Goal: Information Seeking & Learning: Learn about a topic

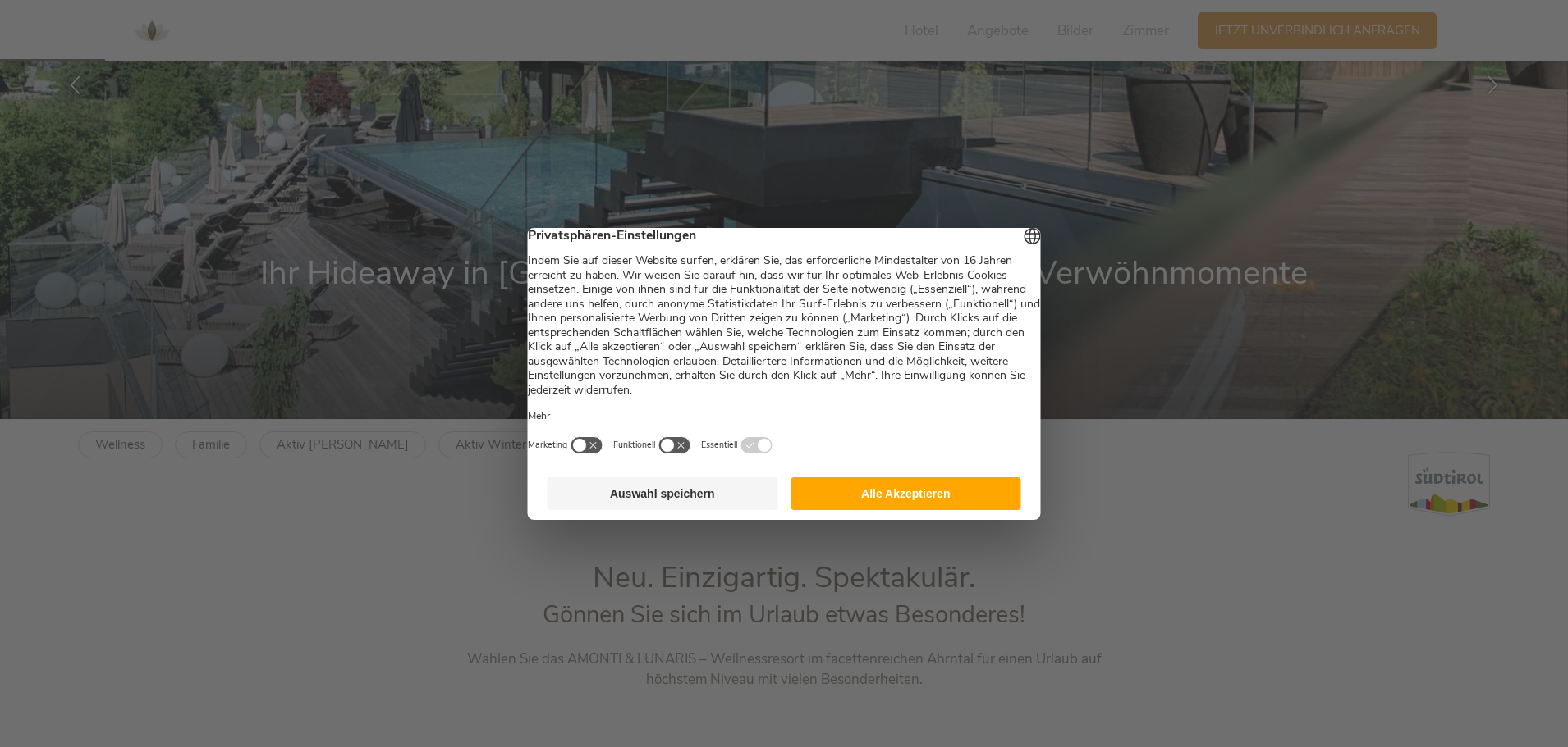
click at [946, 511] on button "Alle Akzeptieren" at bounding box center [905, 494] width 231 height 33
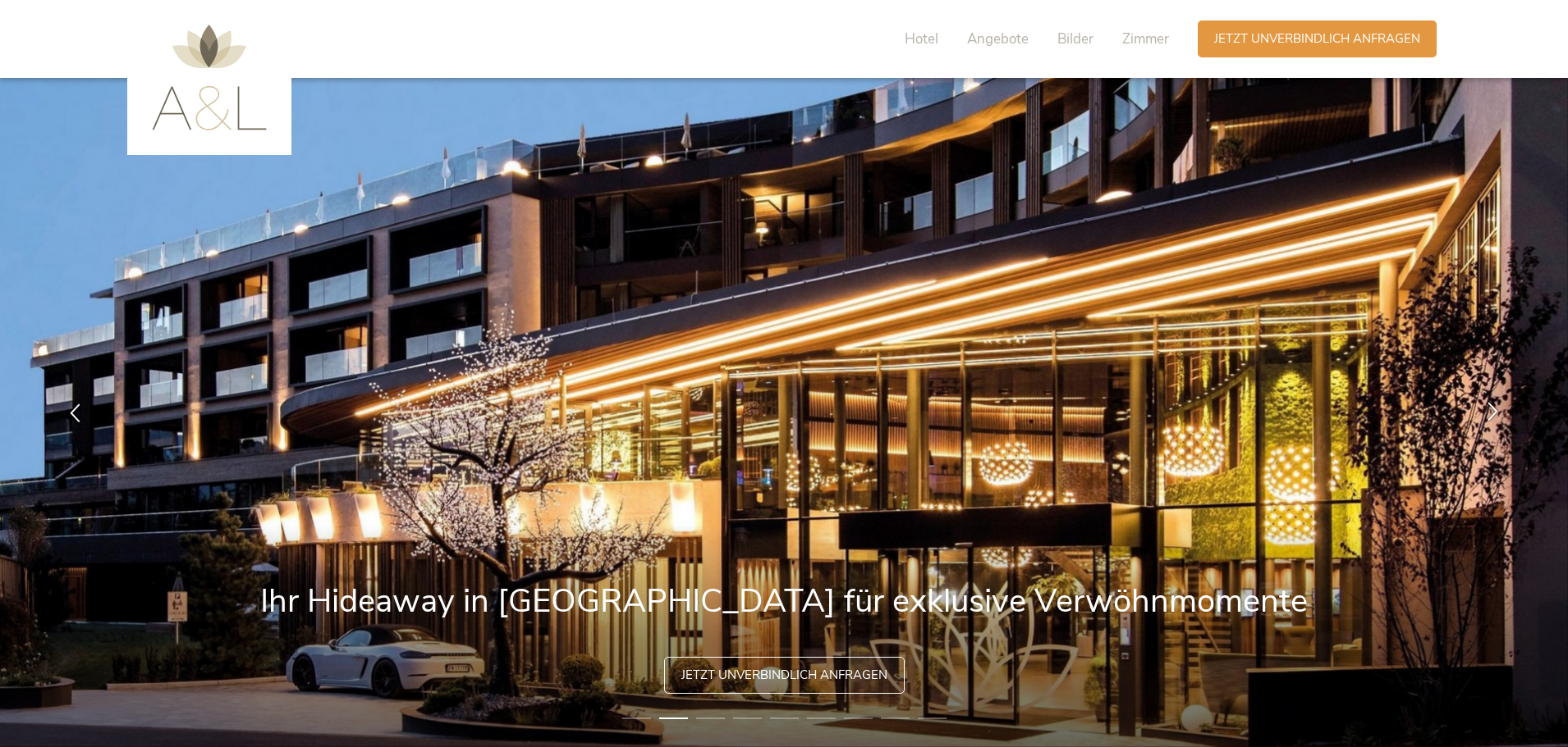
click at [1490, 406] on icon at bounding box center [1492, 411] width 19 height 19
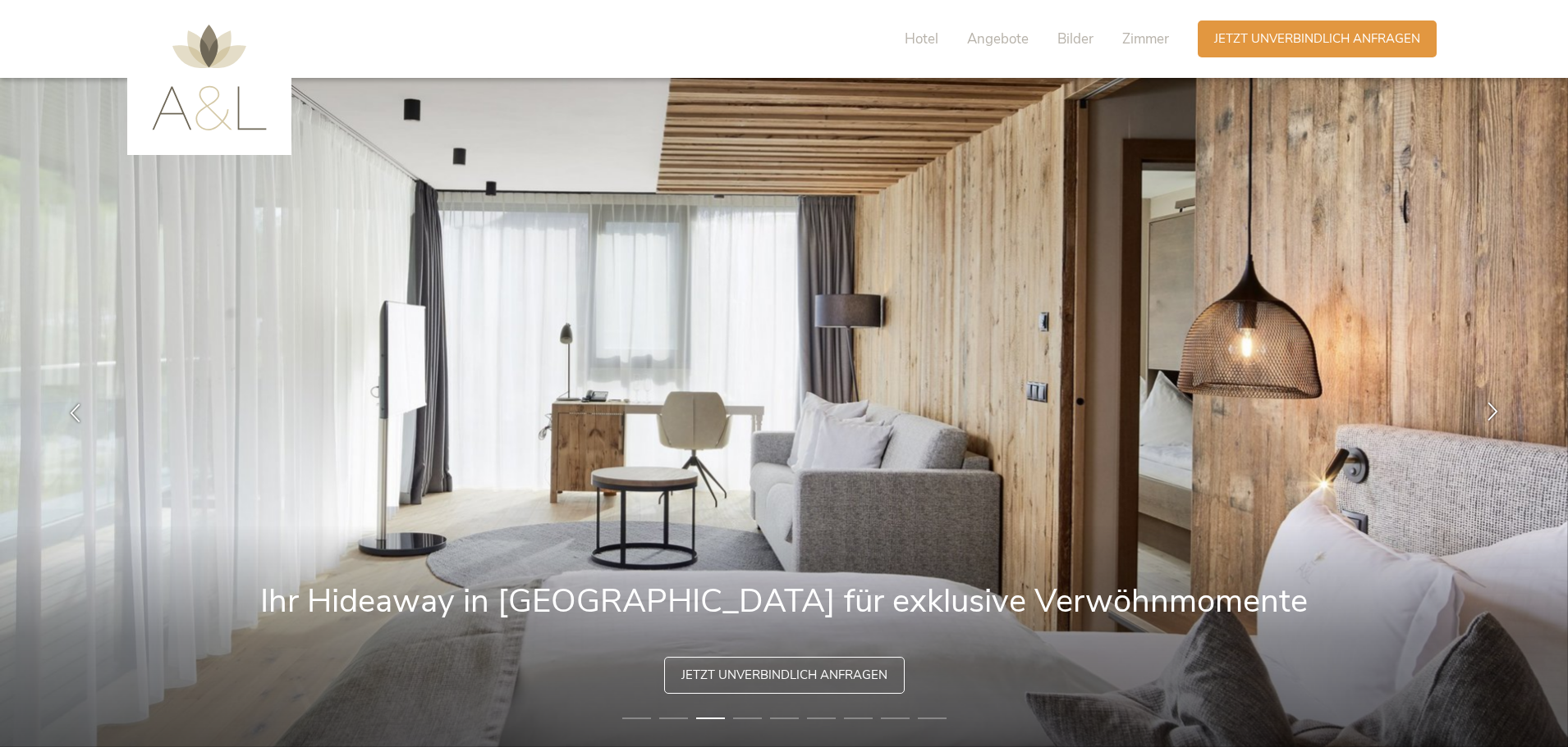
click at [1490, 406] on icon at bounding box center [1492, 411] width 19 height 19
click at [1489, 412] on icon at bounding box center [1492, 411] width 19 height 19
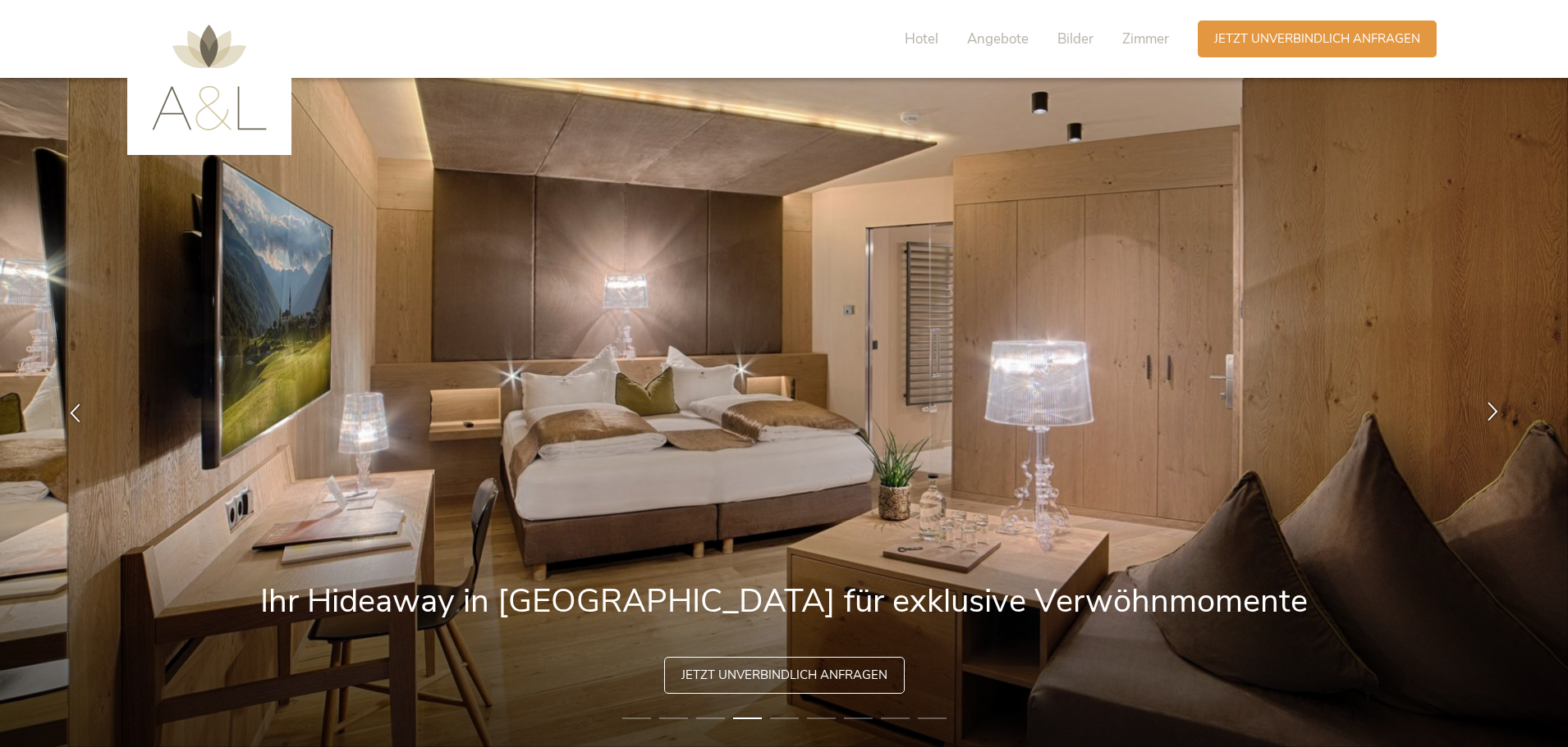
click at [1496, 412] on icon at bounding box center [1492, 411] width 19 height 19
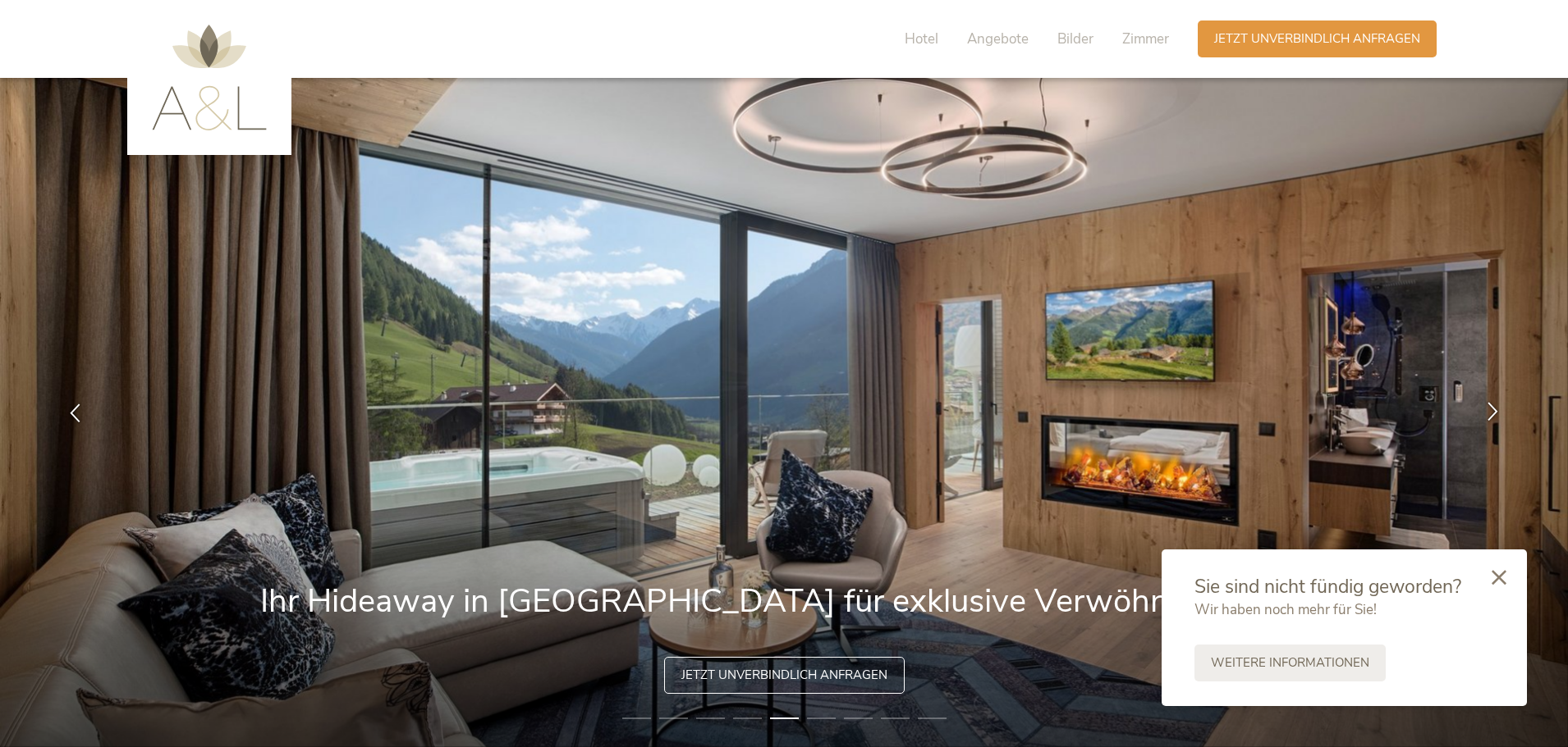
click at [1493, 409] on icon at bounding box center [1492, 411] width 19 height 19
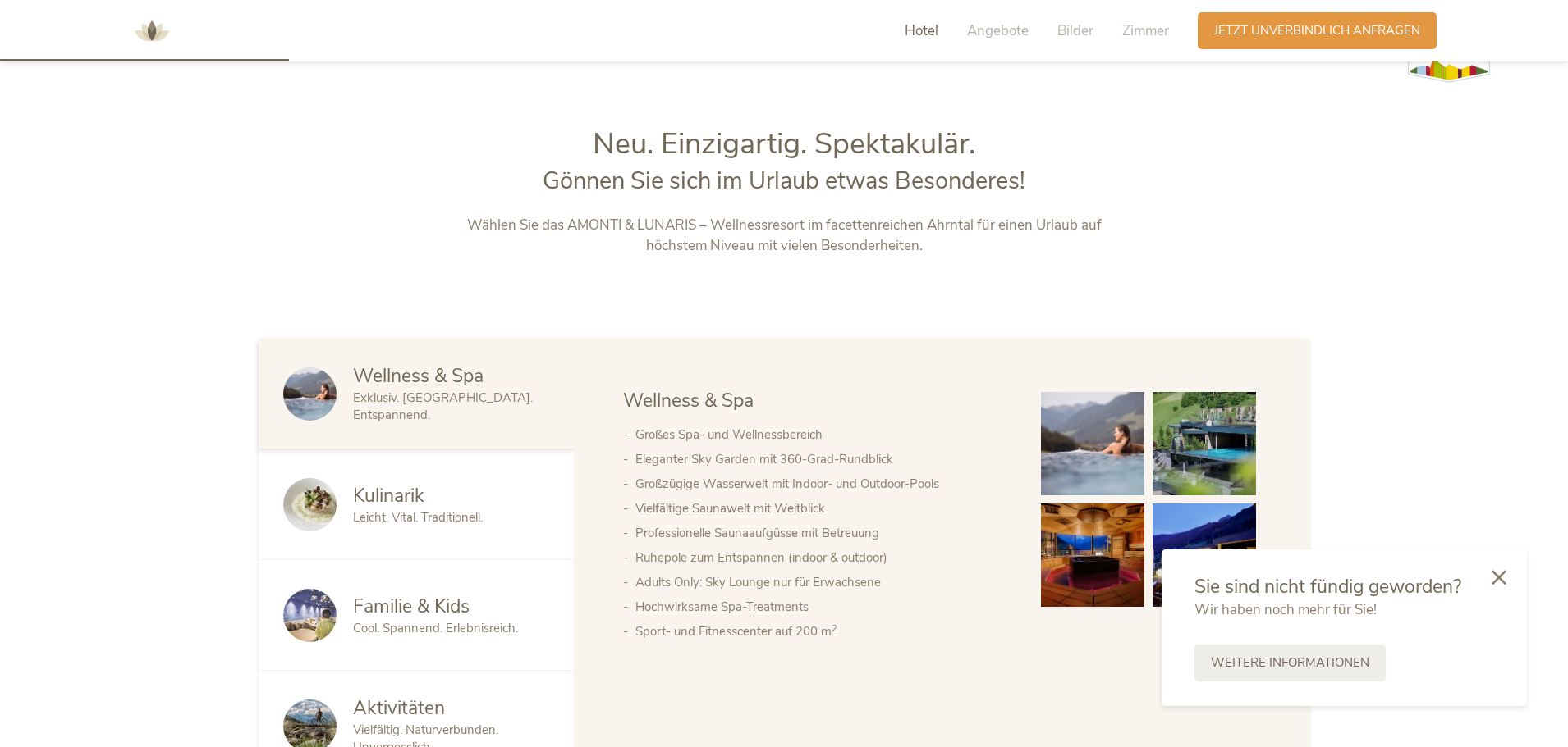
scroll to position [739, 0]
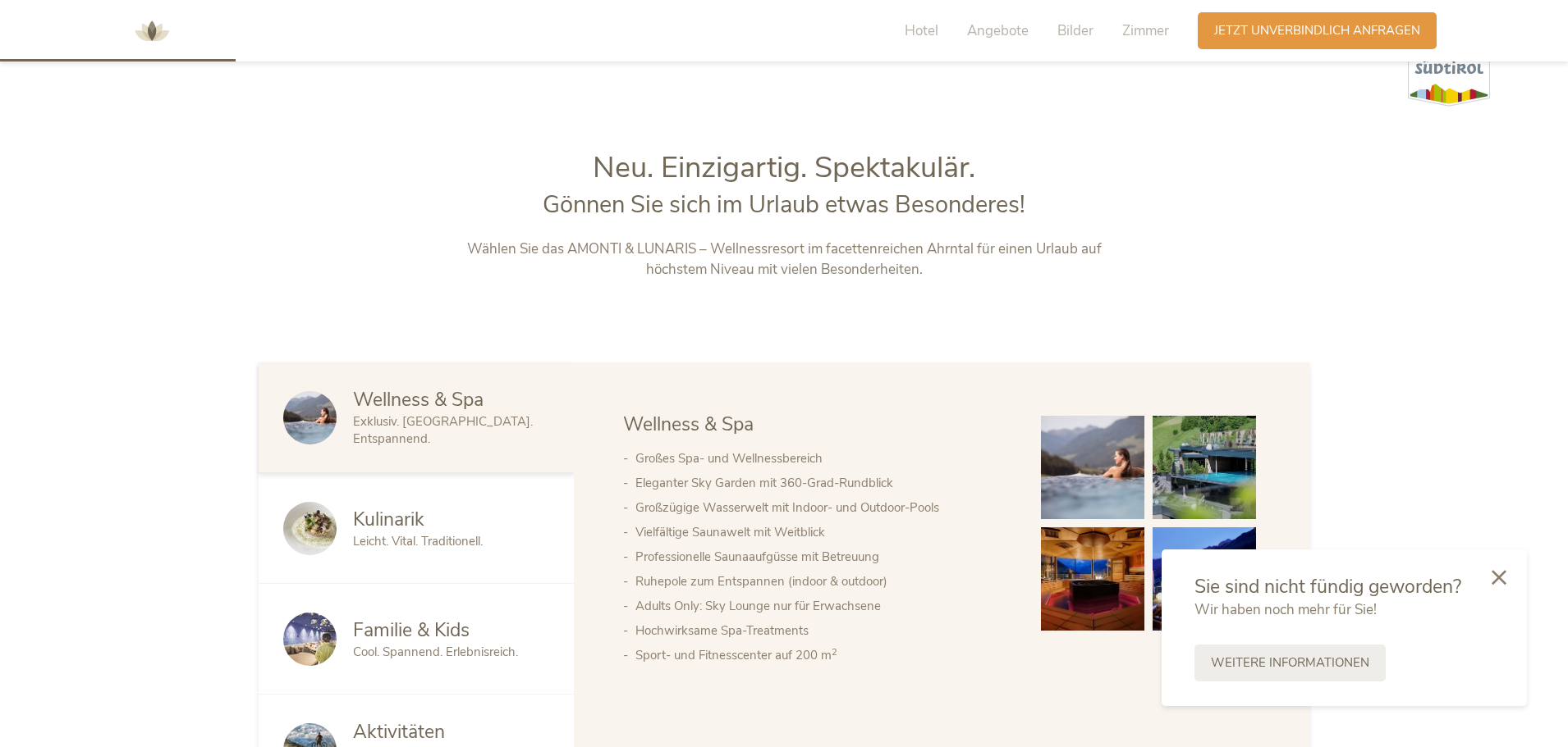
click at [369, 529] on span "Kulinarik" at bounding box center [389, 520] width 71 height 26
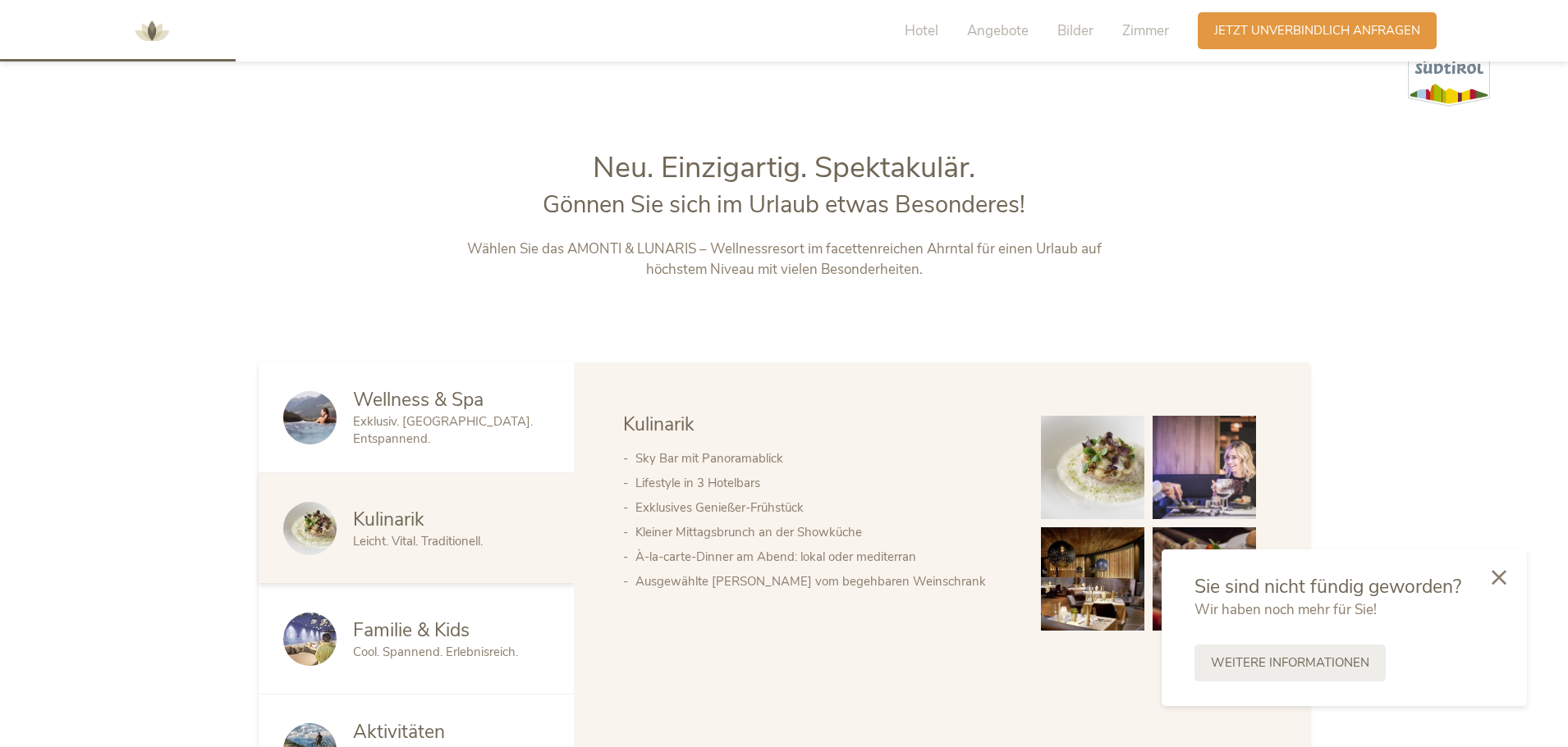
click at [402, 537] on span "Leicht. Vital. Traditionell." at bounding box center [418, 542] width 130 height 16
click at [1382, 368] on div "Wellness & Spa Exklusiv. [GEOGRAPHIC_DATA]. Entspannend. Kulinarik Leicht. Vita…" at bounding box center [784, 585] width 1568 height 443
click at [1508, 576] on div at bounding box center [1499, 577] width 56 height 58
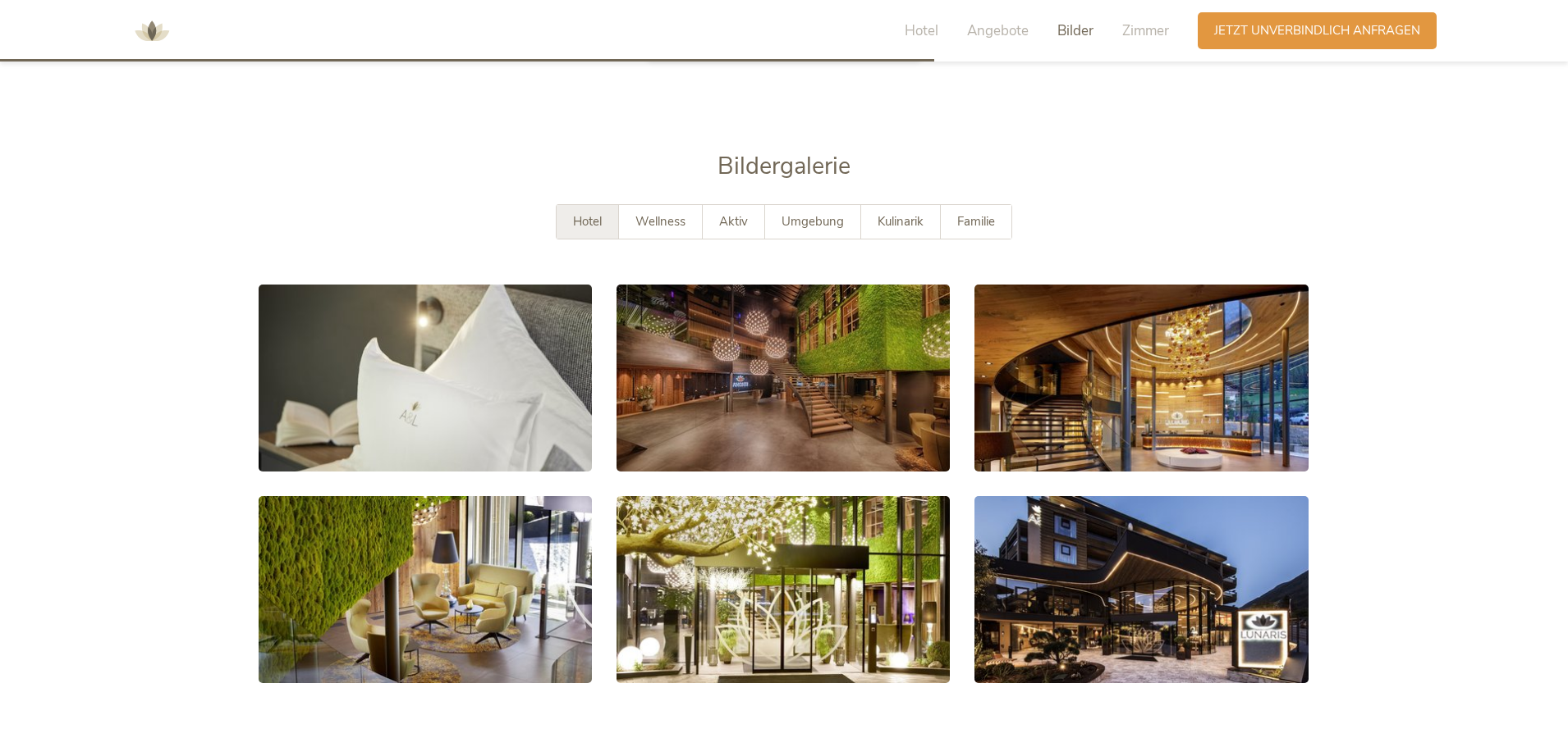
scroll to position [2953, 0]
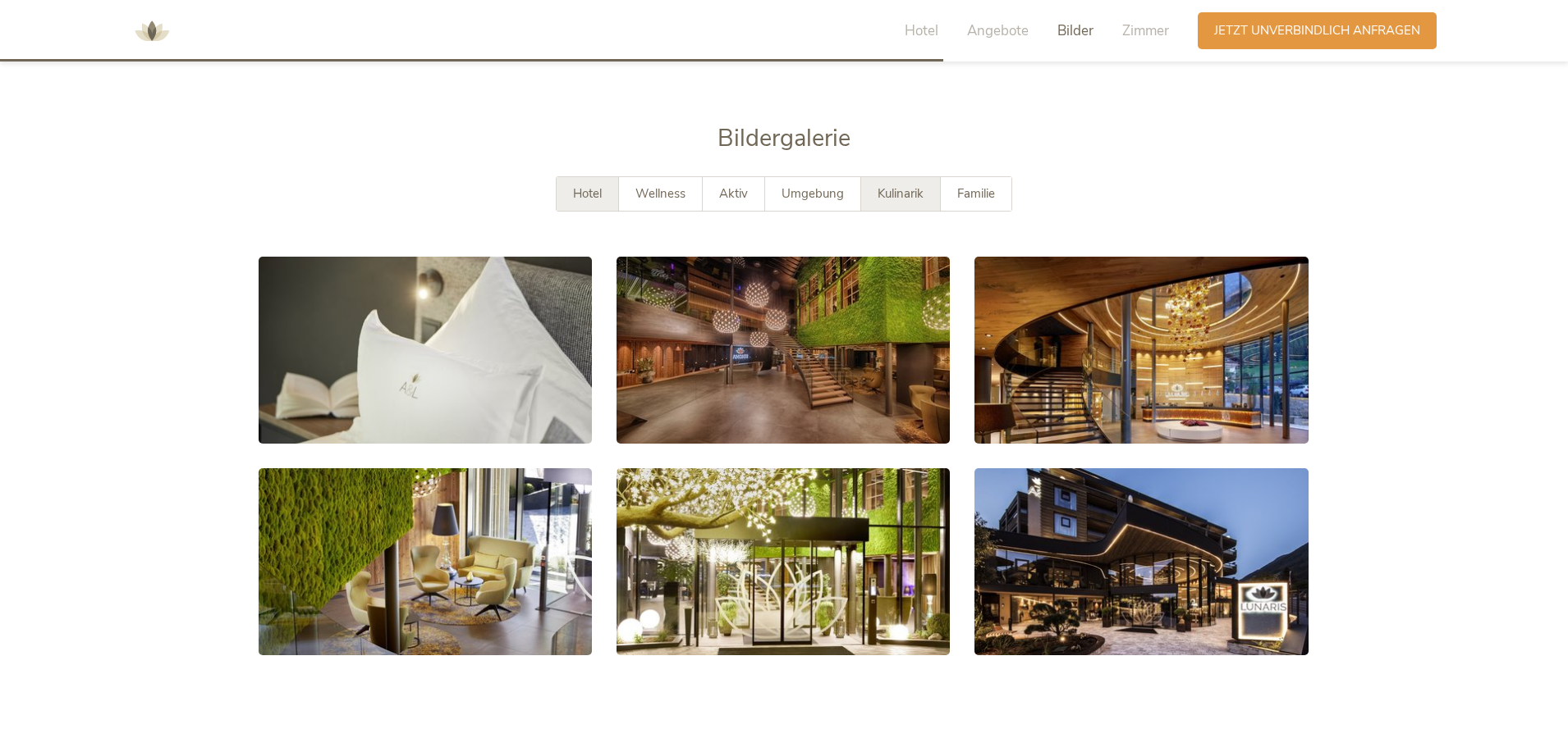
click at [896, 182] on div "Kulinarik" at bounding box center [901, 193] width 79 height 34
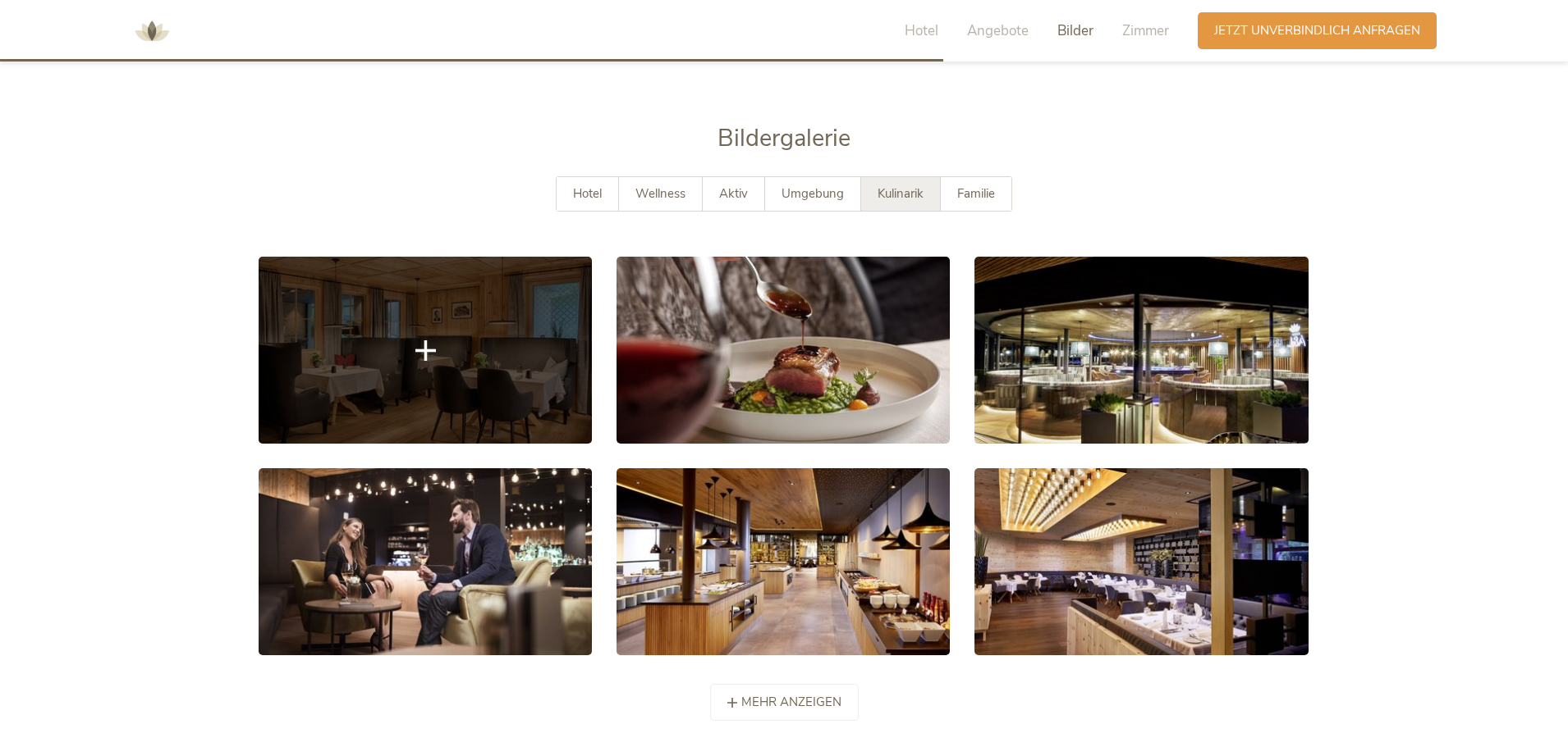
click at [482, 353] on link at bounding box center [424, 350] width 333 height 187
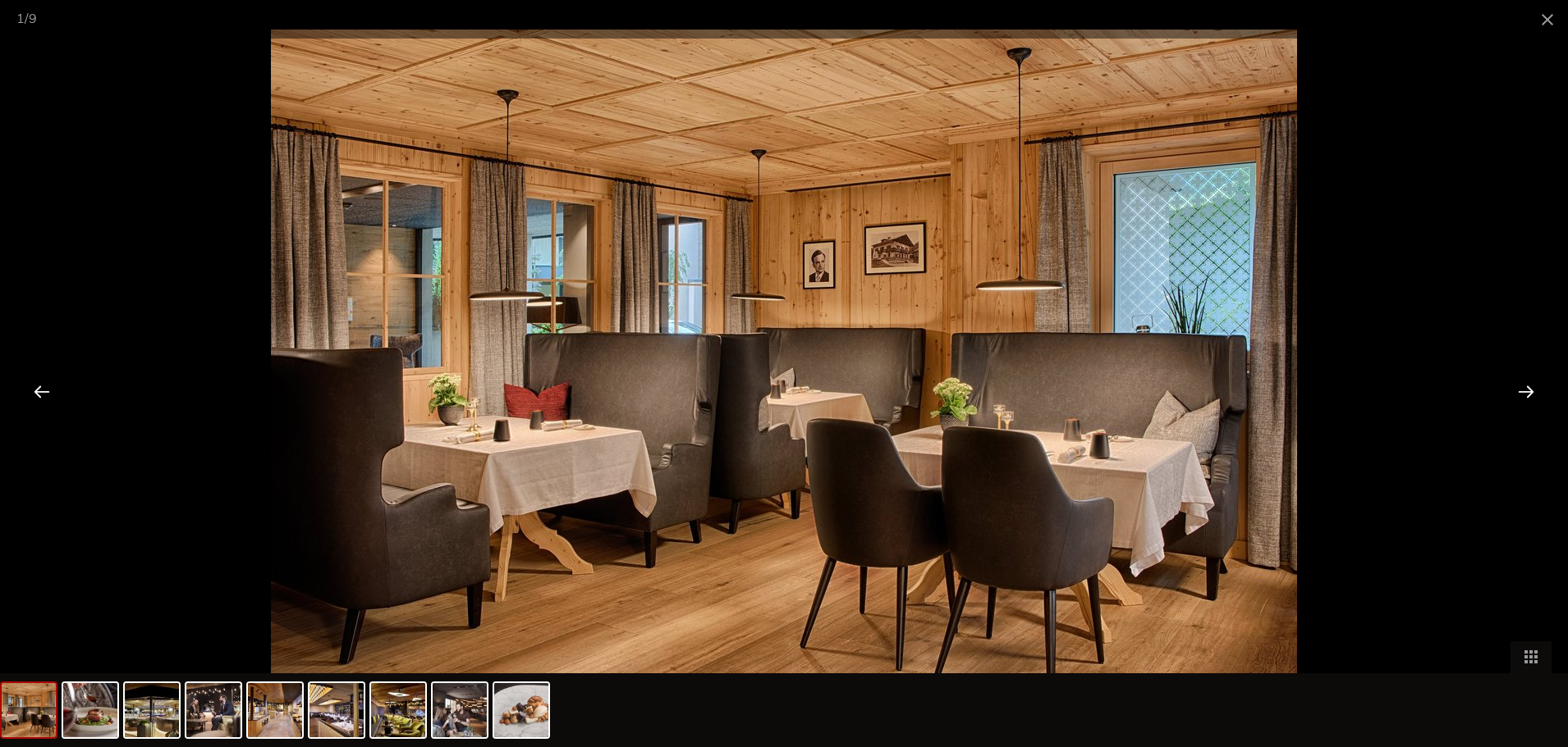
click at [1533, 403] on div at bounding box center [1526, 391] width 51 height 51
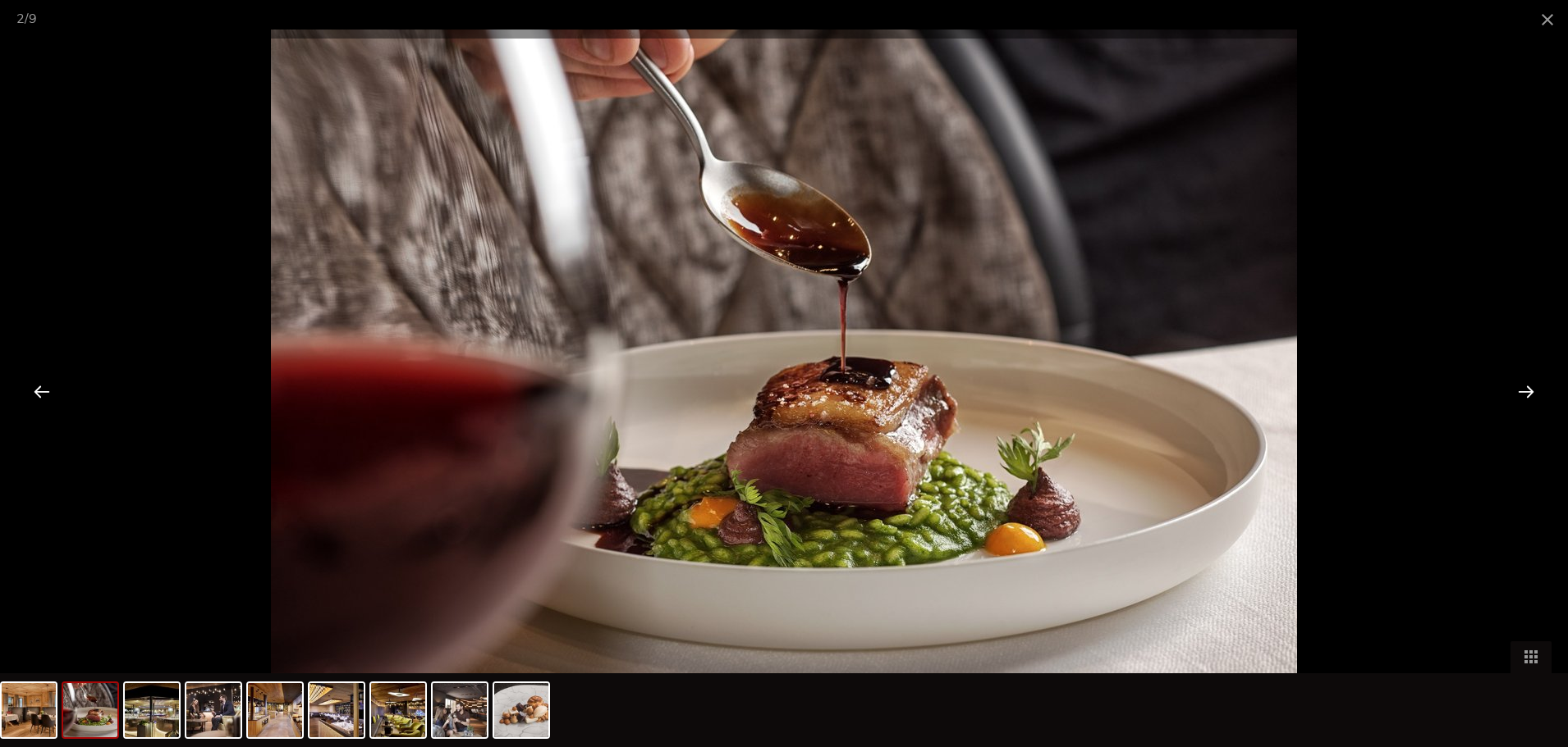
click at [1522, 398] on div at bounding box center [1526, 391] width 51 height 51
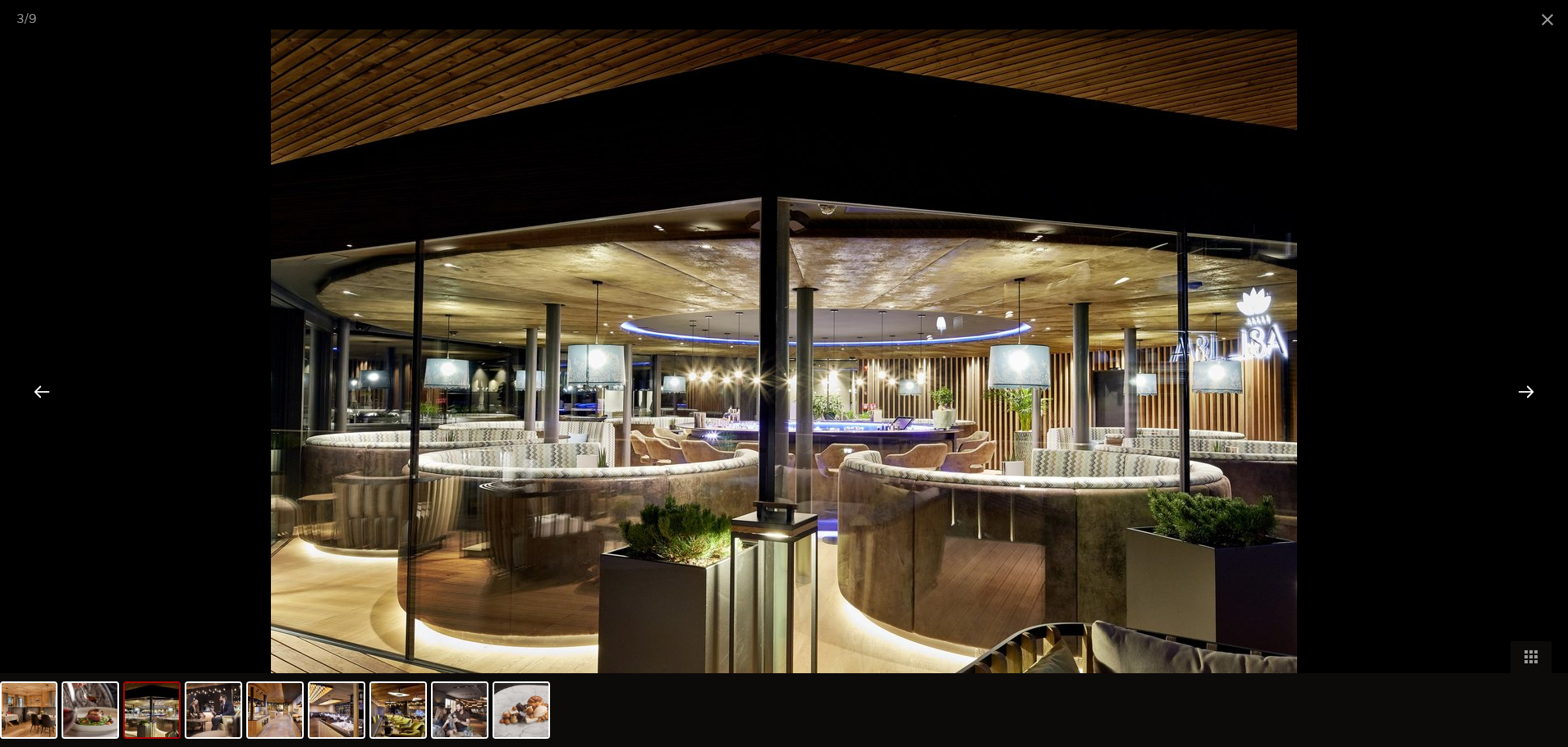
click at [1522, 398] on div at bounding box center [1526, 391] width 51 height 51
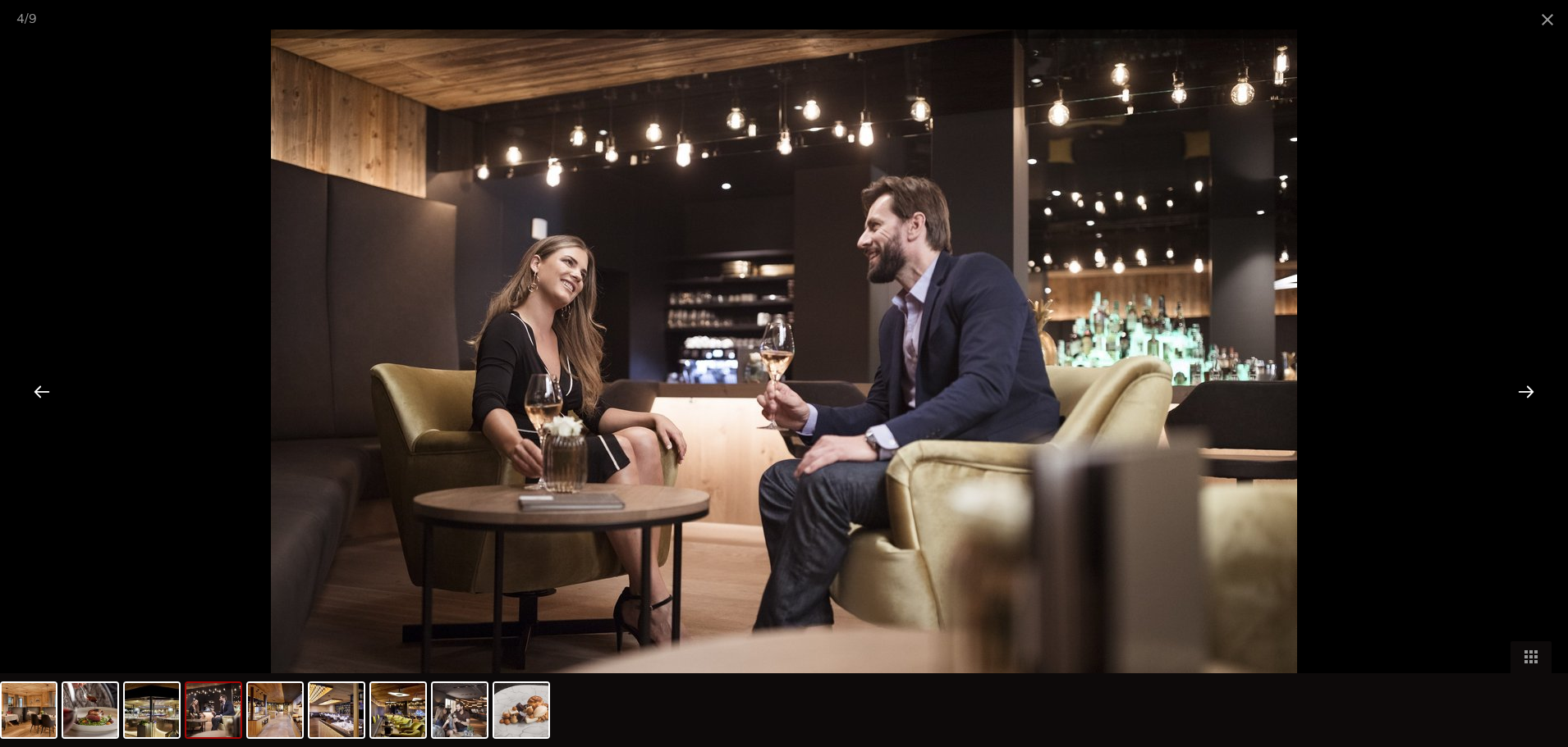
click at [1522, 398] on div at bounding box center [1526, 391] width 51 height 51
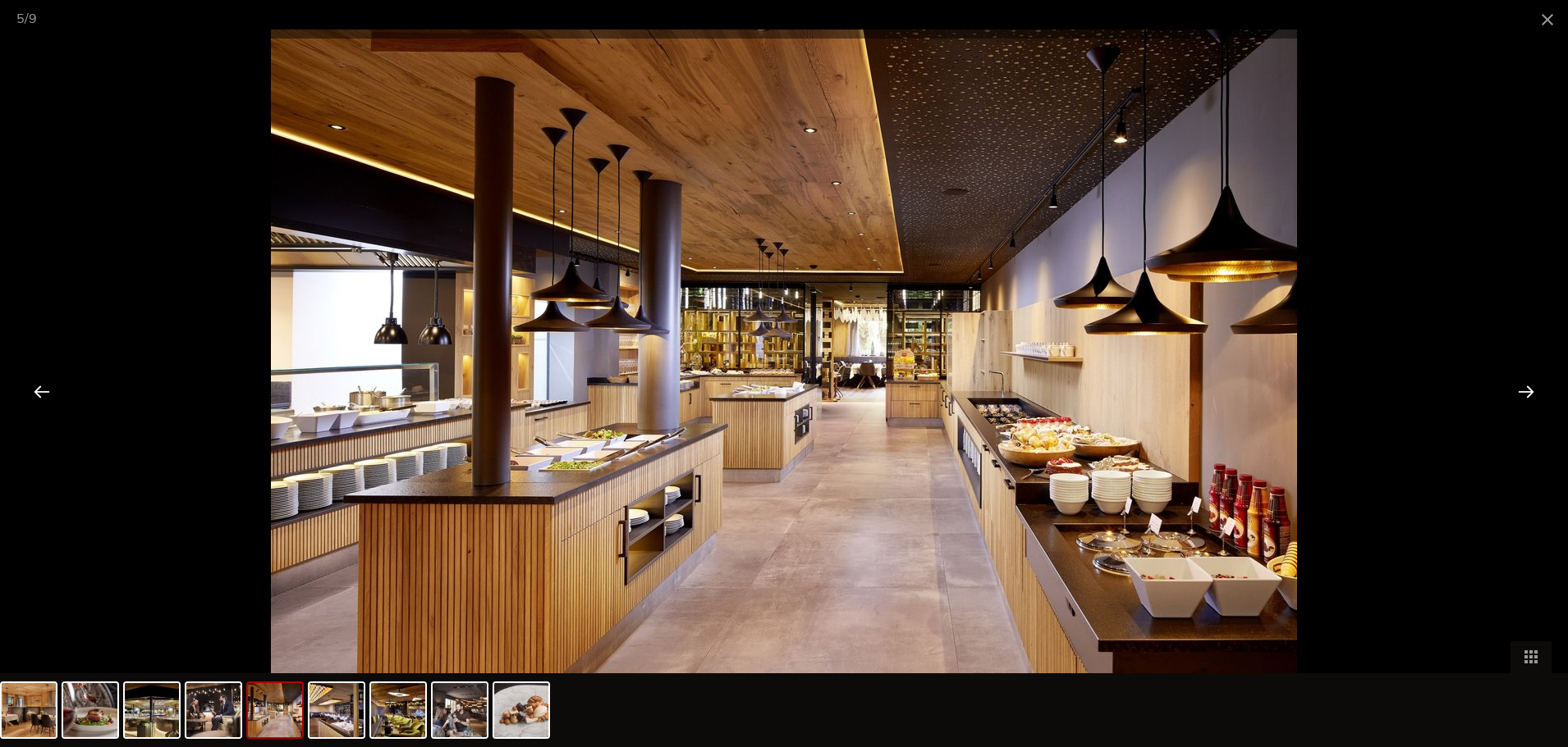
click at [1522, 398] on div at bounding box center [1526, 391] width 51 height 51
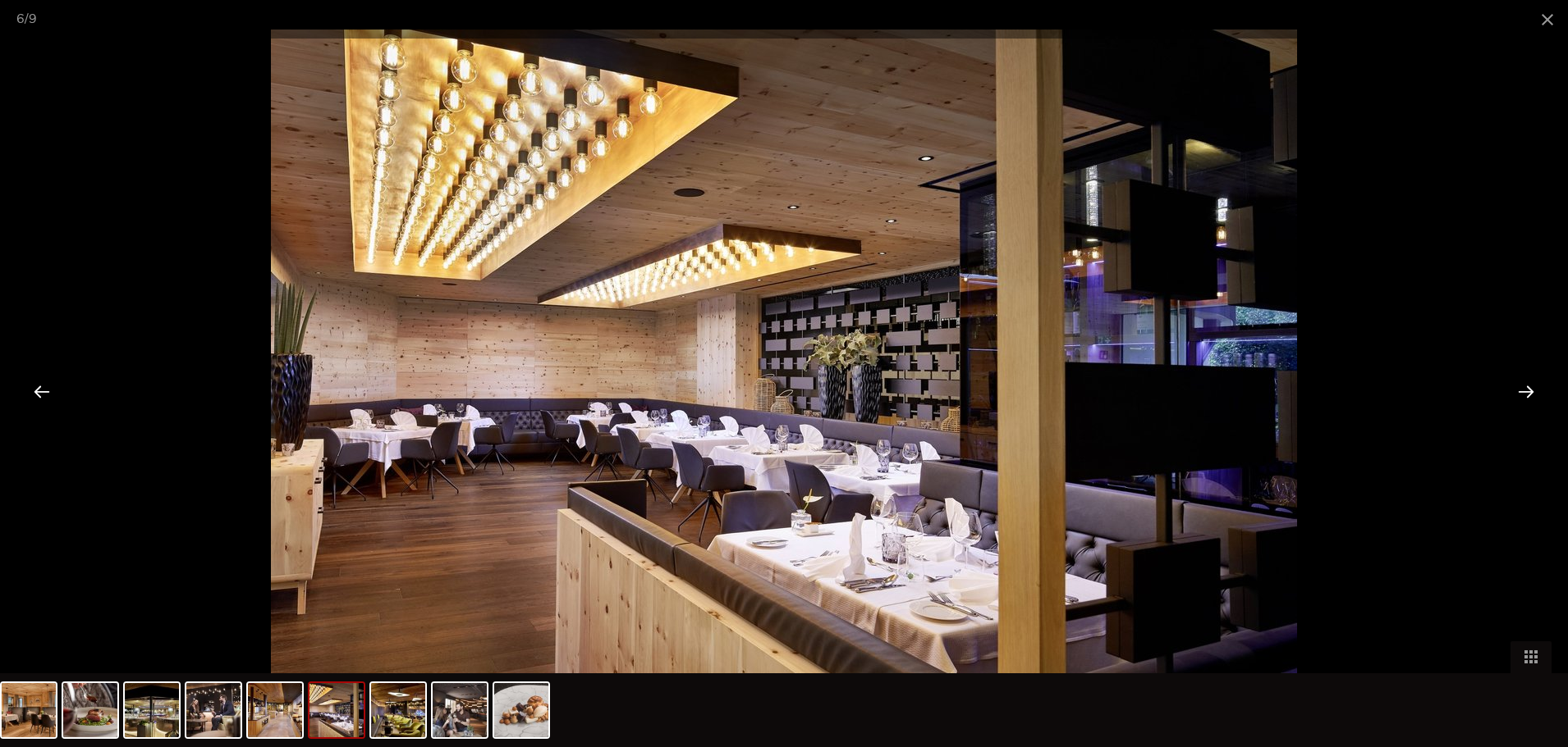
click at [1522, 398] on div at bounding box center [1526, 391] width 51 height 51
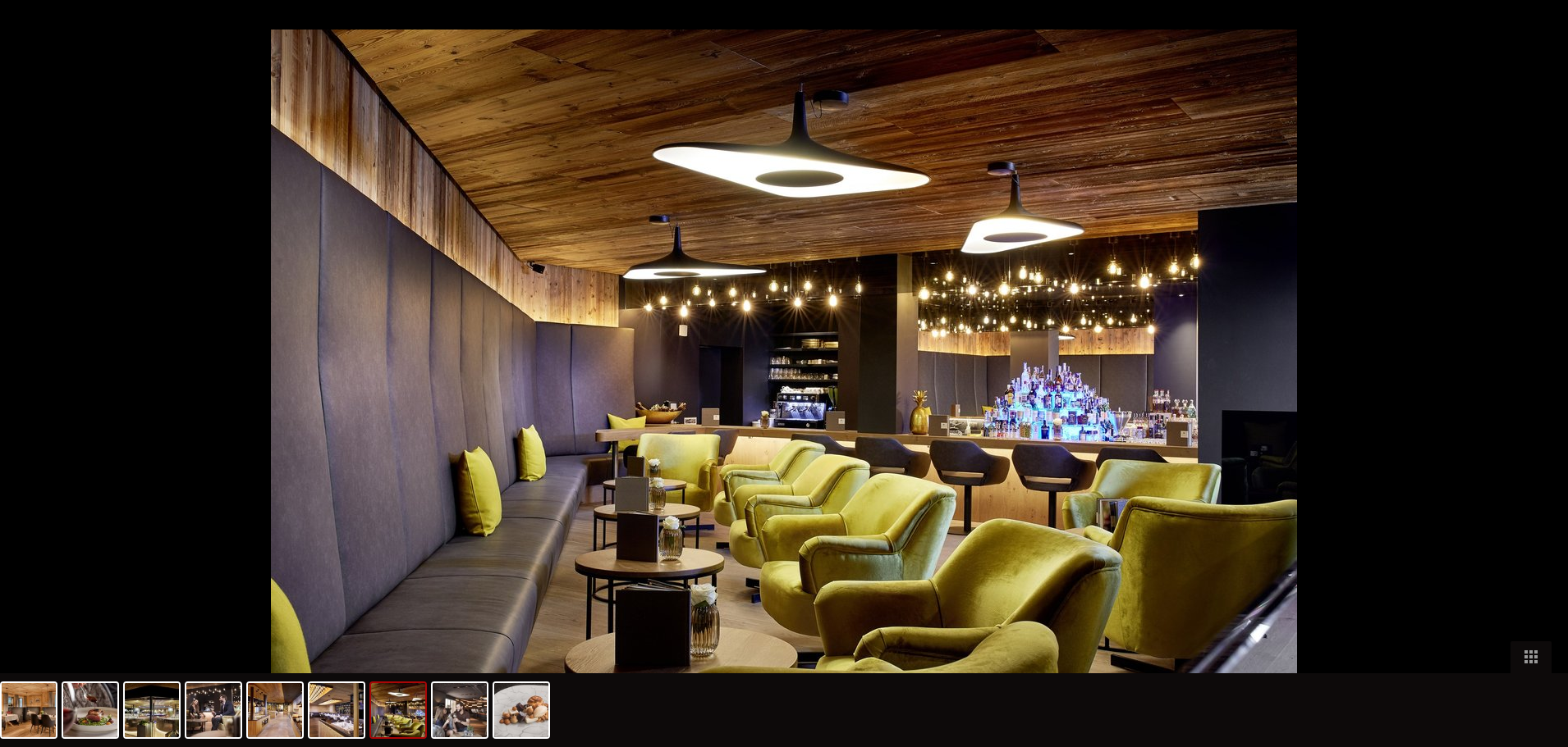
click at [1522, 398] on div at bounding box center [1534, 391] width 51 height 51
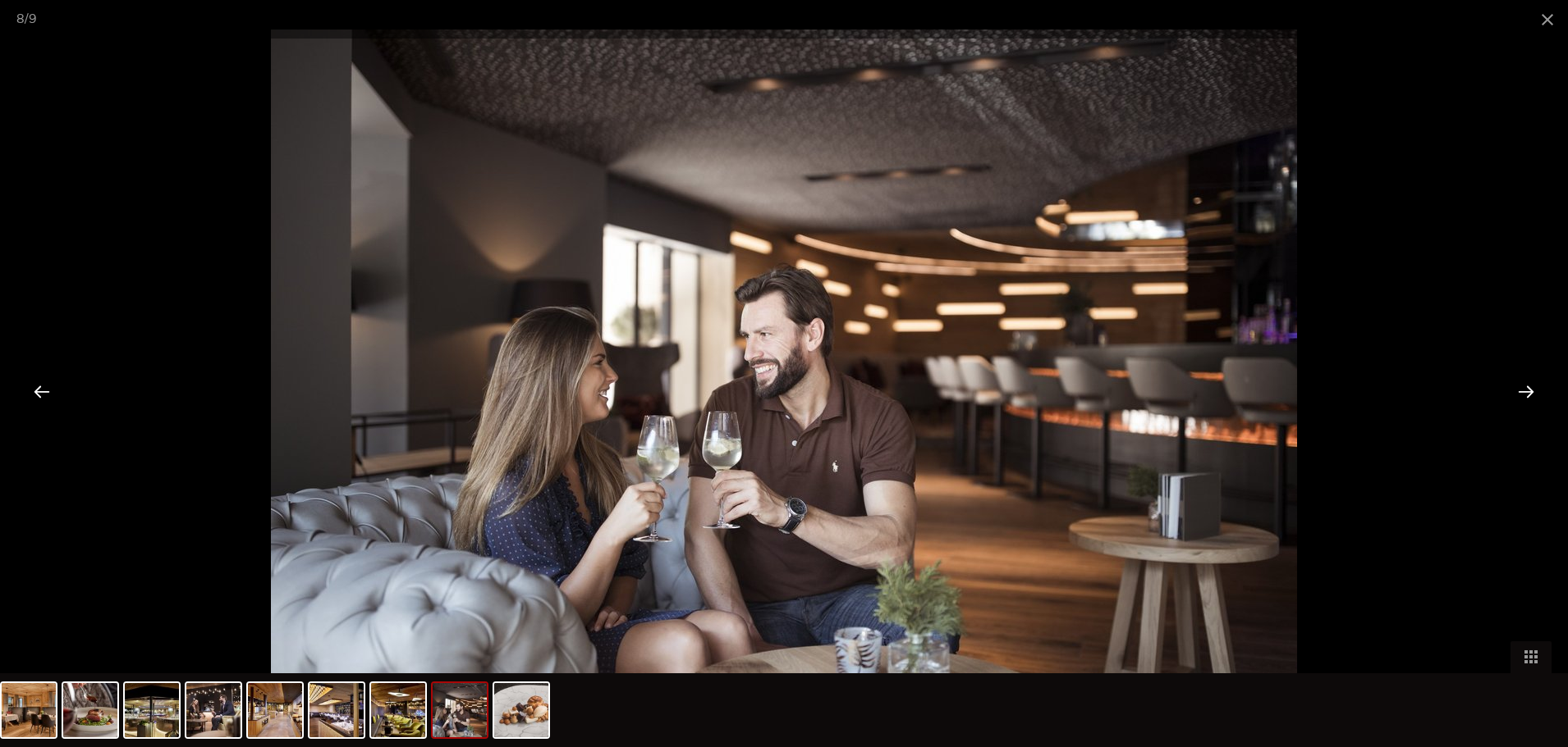
click at [1522, 398] on div at bounding box center [1526, 391] width 51 height 51
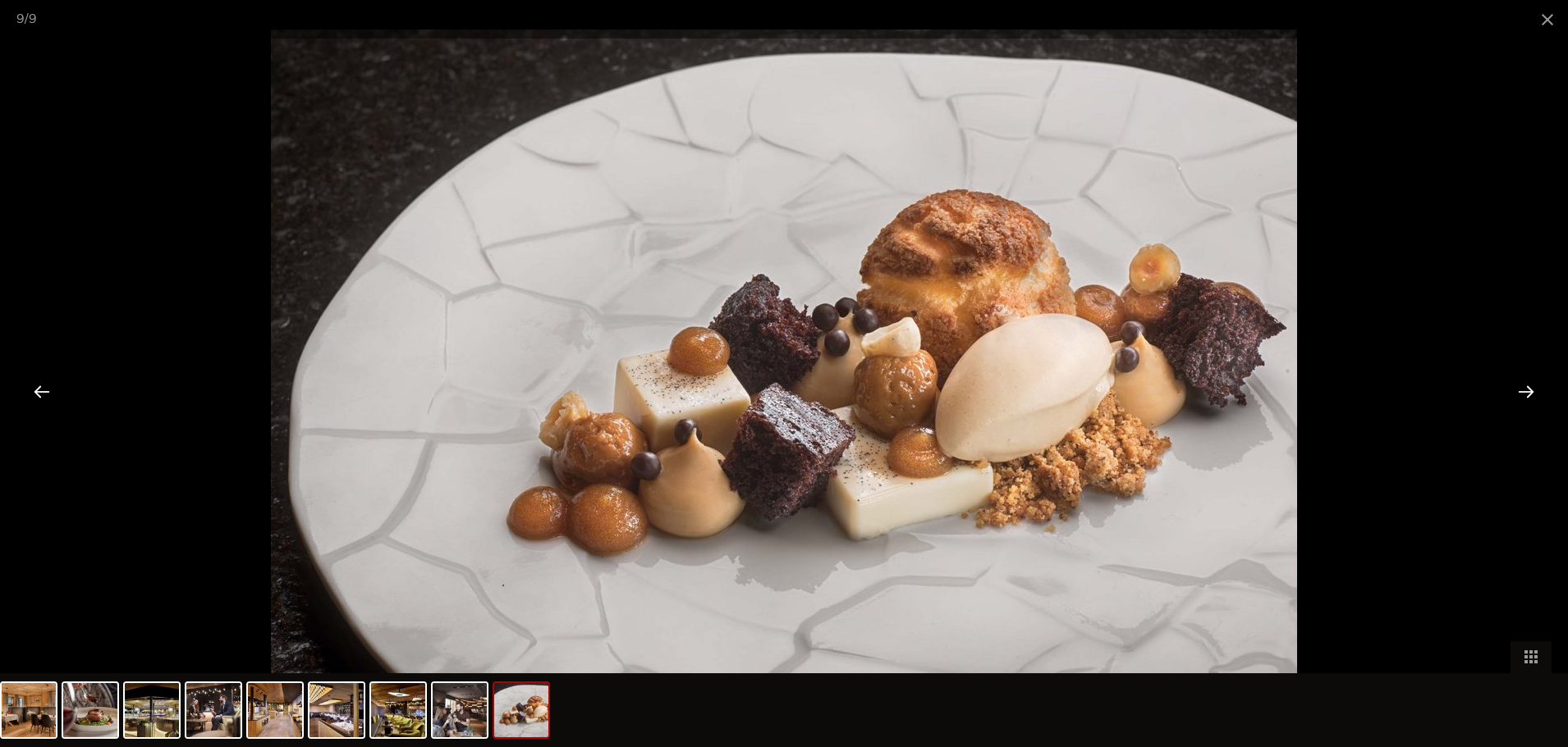
click at [1522, 398] on div at bounding box center [1526, 391] width 51 height 51
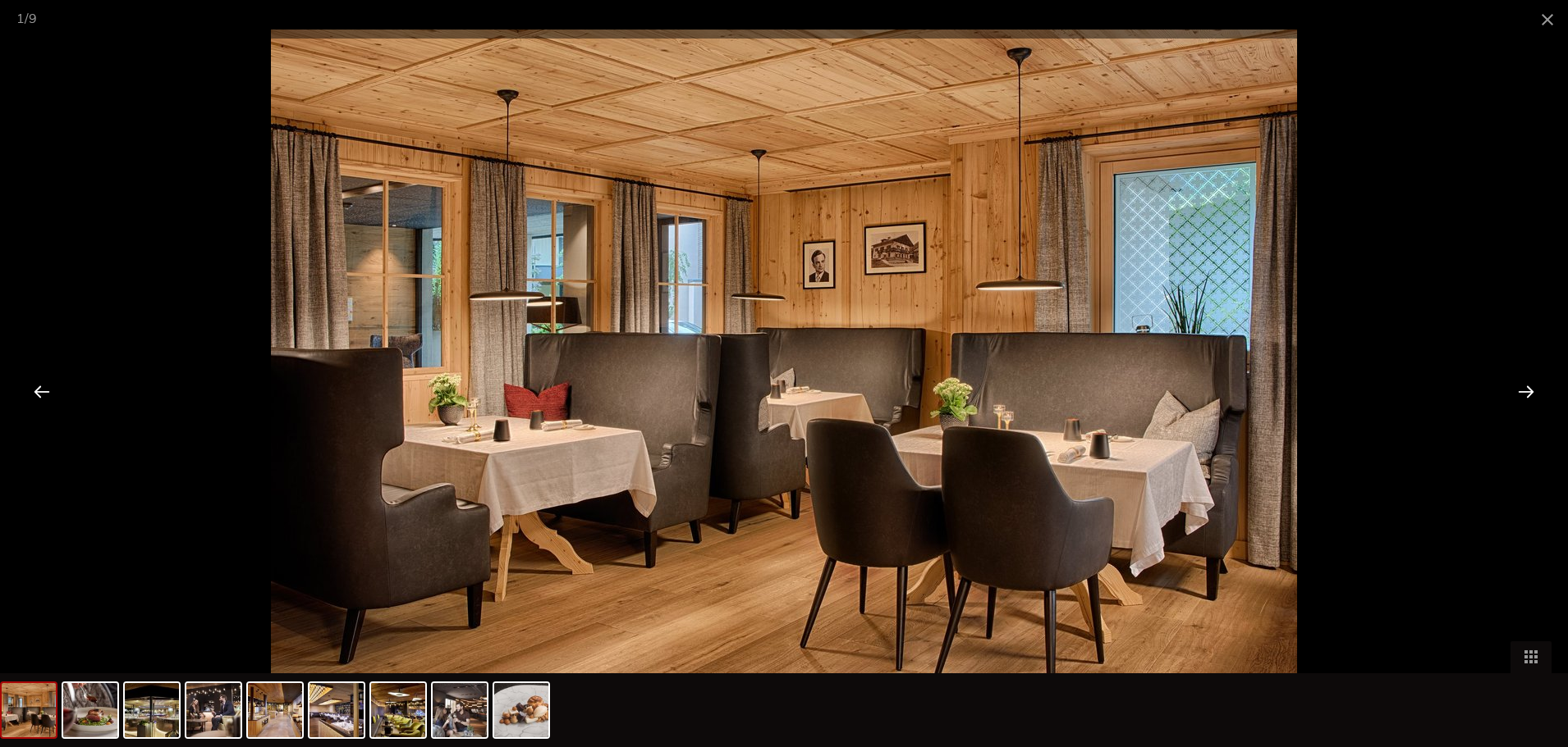
click at [1522, 398] on div at bounding box center [1526, 391] width 51 height 51
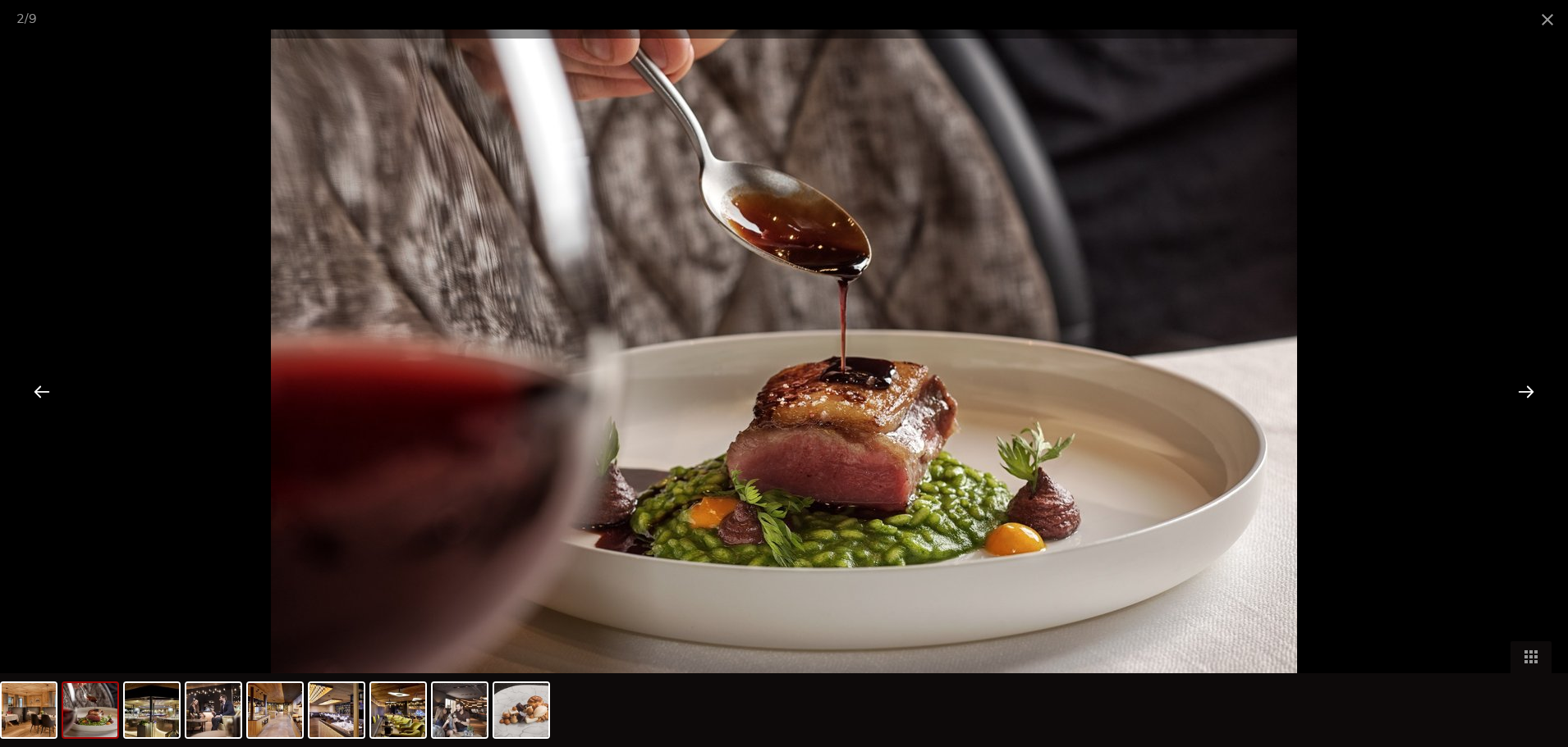
click at [1522, 398] on div at bounding box center [1526, 391] width 51 height 51
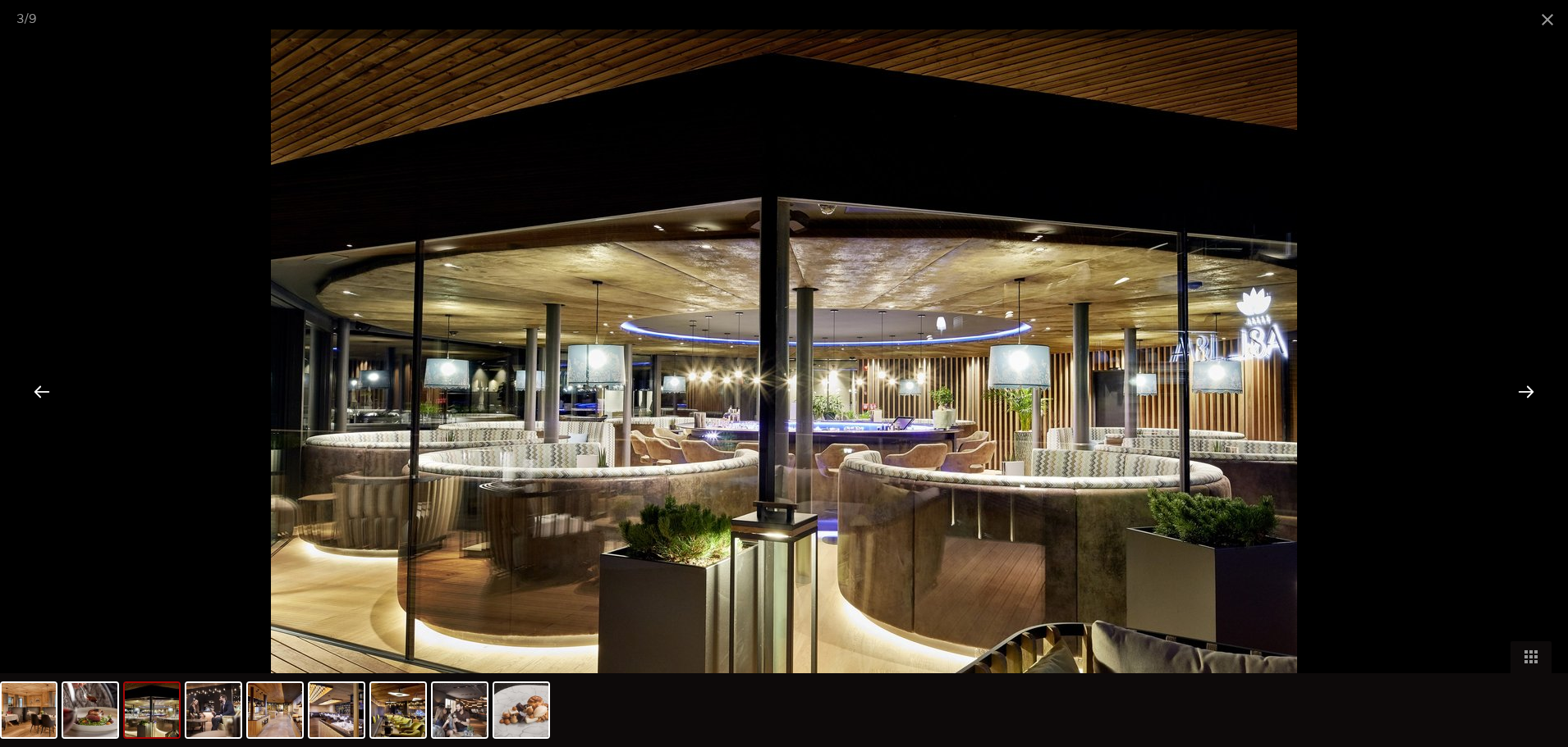
click at [1522, 398] on div at bounding box center [1526, 391] width 51 height 51
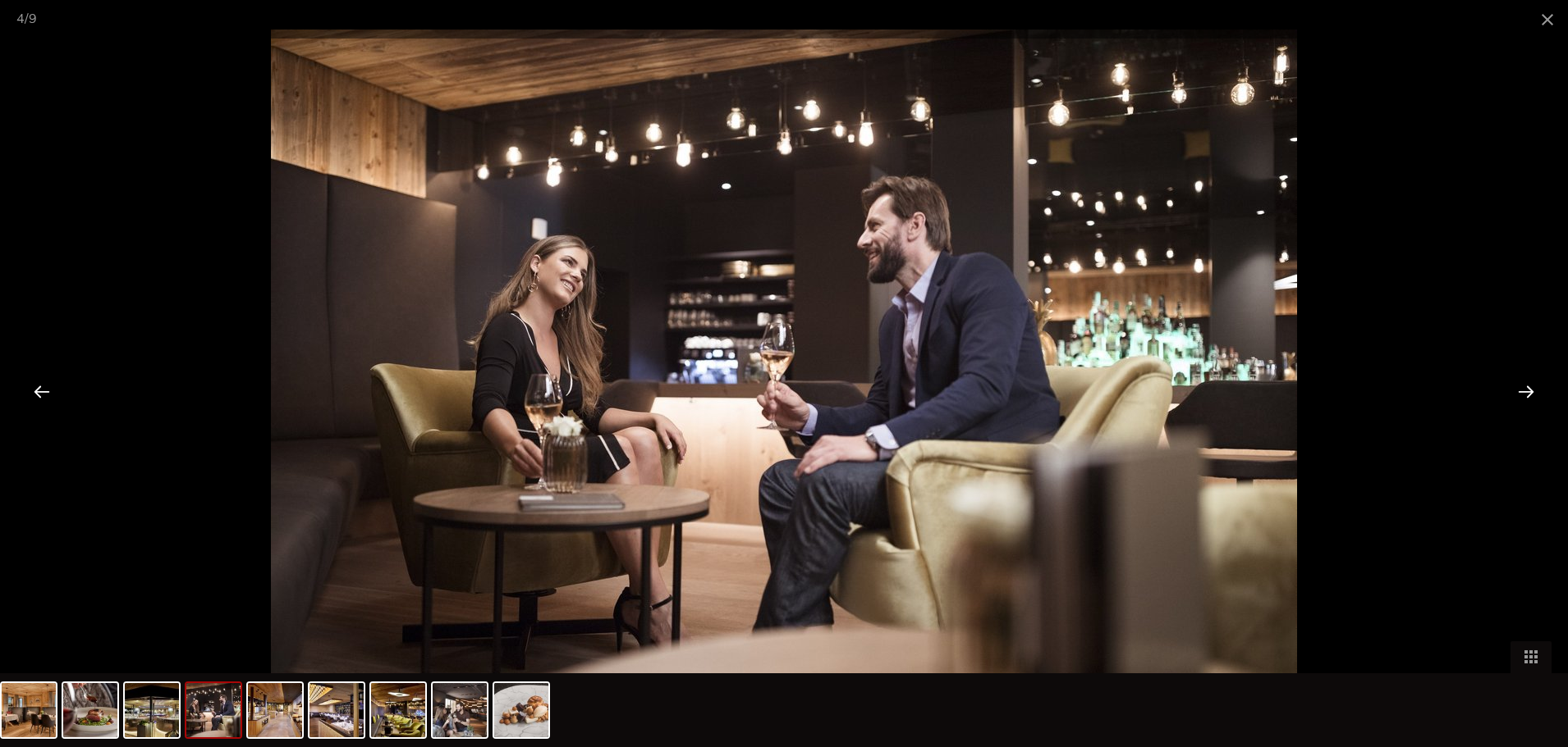
click at [1522, 398] on div at bounding box center [1526, 391] width 51 height 51
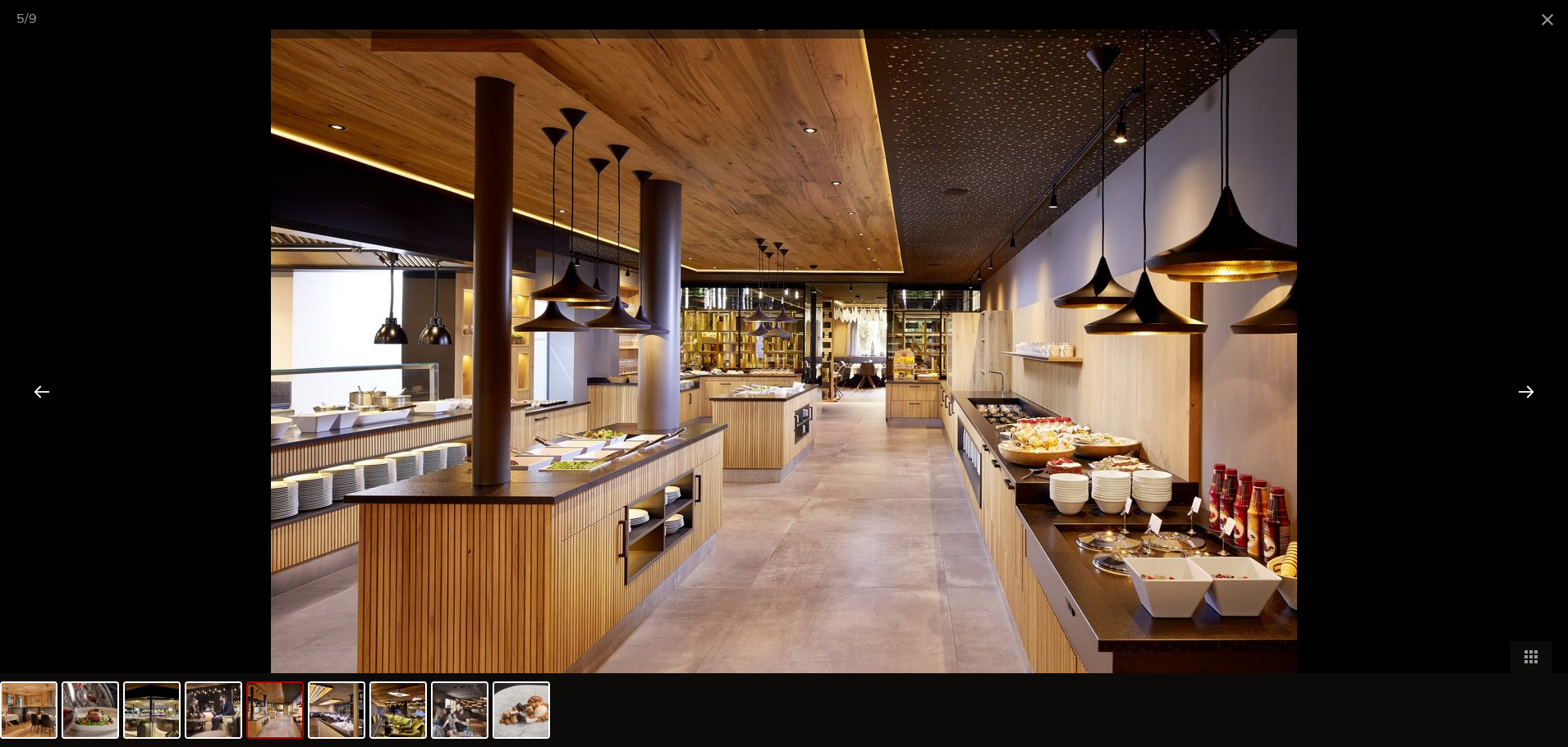
click at [1522, 398] on div at bounding box center [1526, 391] width 51 height 51
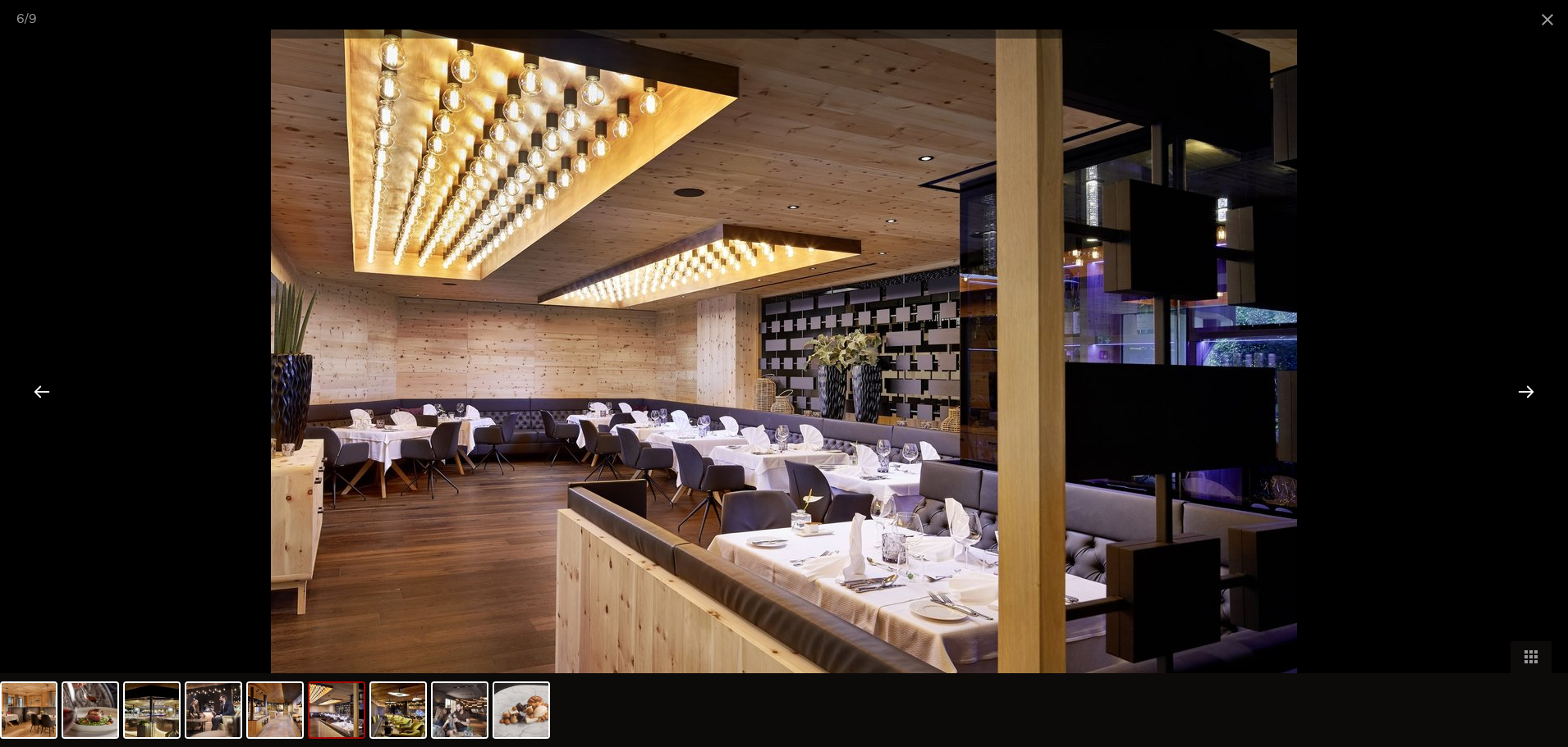
click at [1522, 398] on div at bounding box center [1526, 391] width 51 height 51
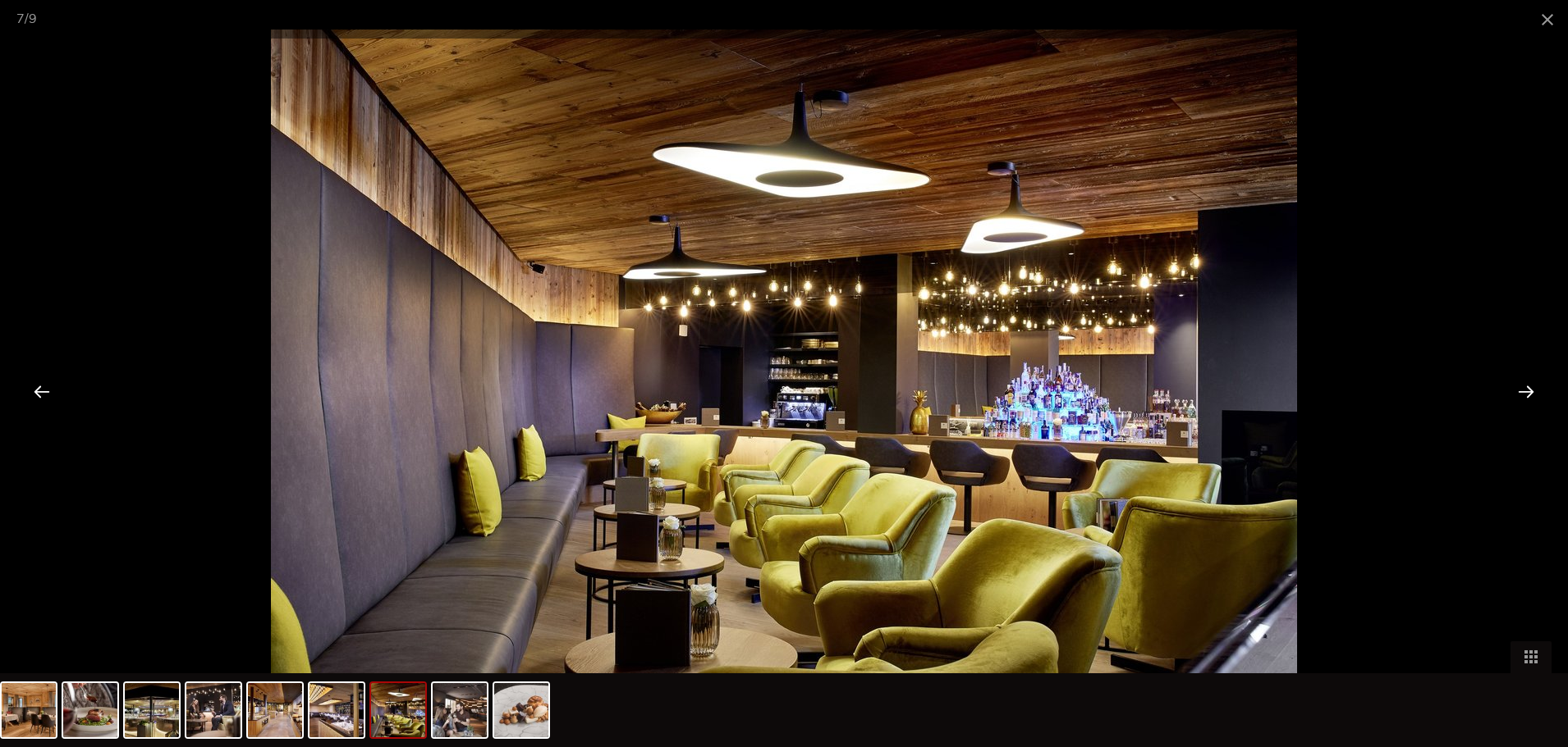
click at [1522, 398] on div at bounding box center [1526, 391] width 51 height 51
